Goal: Information Seeking & Learning: Check status

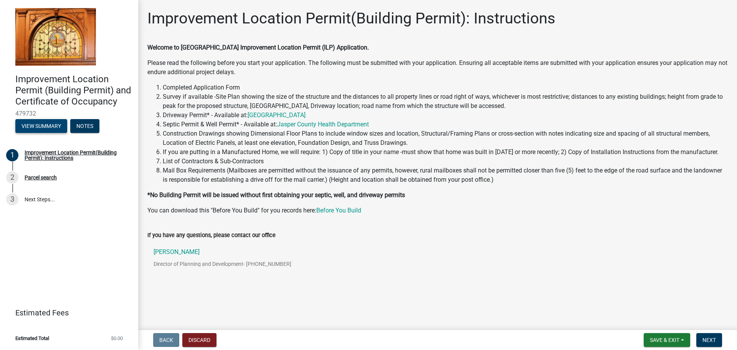
click at [41, 124] on button "View Summary" at bounding box center [41, 126] width 52 height 14
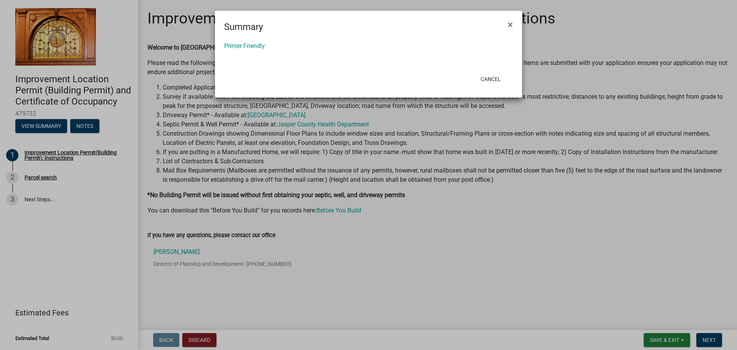
click at [84, 126] on ngb-modal-window "Summary × Printer Friendly Cancel" at bounding box center [368, 175] width 737 height 350
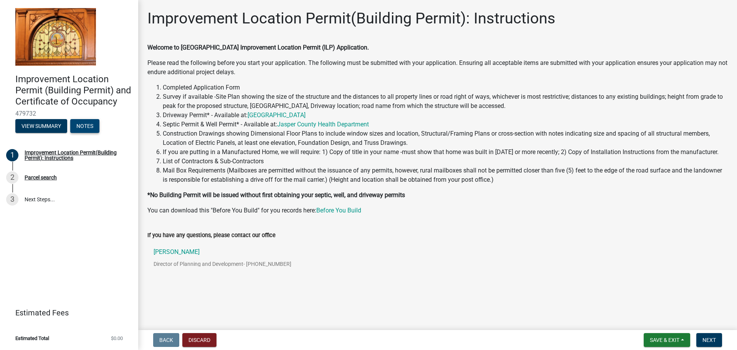
click at [84, 126] on button "Notes" at bounding box center [84, 126] width 29 height 14
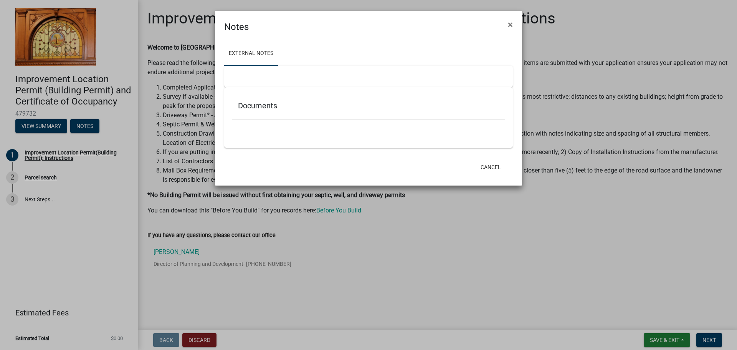
click at [33, 125] on ngb-modal-window "Notes × External Notes Documents Cancel" at bounding box center [368, 175] width 737 height 350
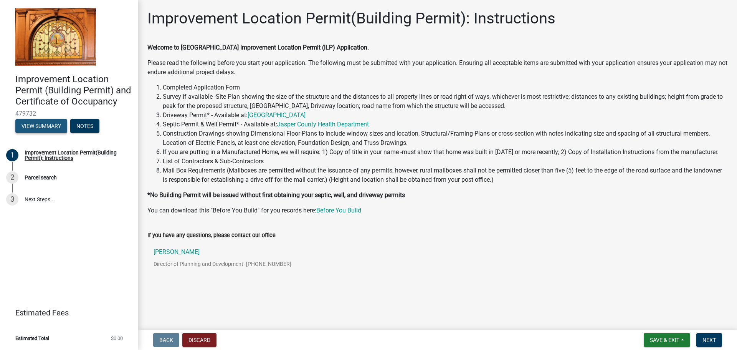
click at [33, 125] on button "View Summary" at bounding box center [41, 126] width 52 height 14
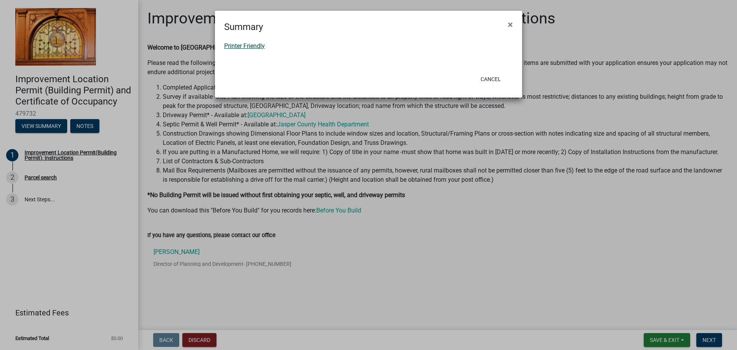
click at [242, 45] on link "Printer Friendly" at bounding box center [244, 45] width 41 height 7
click at [492, 80] on button "Cancel" at bounding box center [490, 79] width 33 height 14
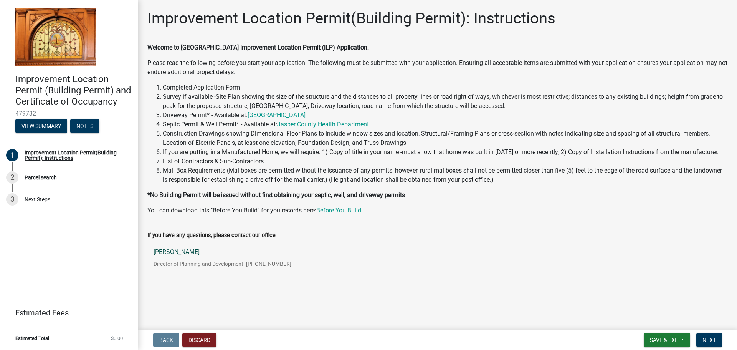
click at [179, 250] on p "Mary Scheurich" at bounding box center [223, 252] width 138 height 6
